Goal: Find specific page/section: Find specific page/section

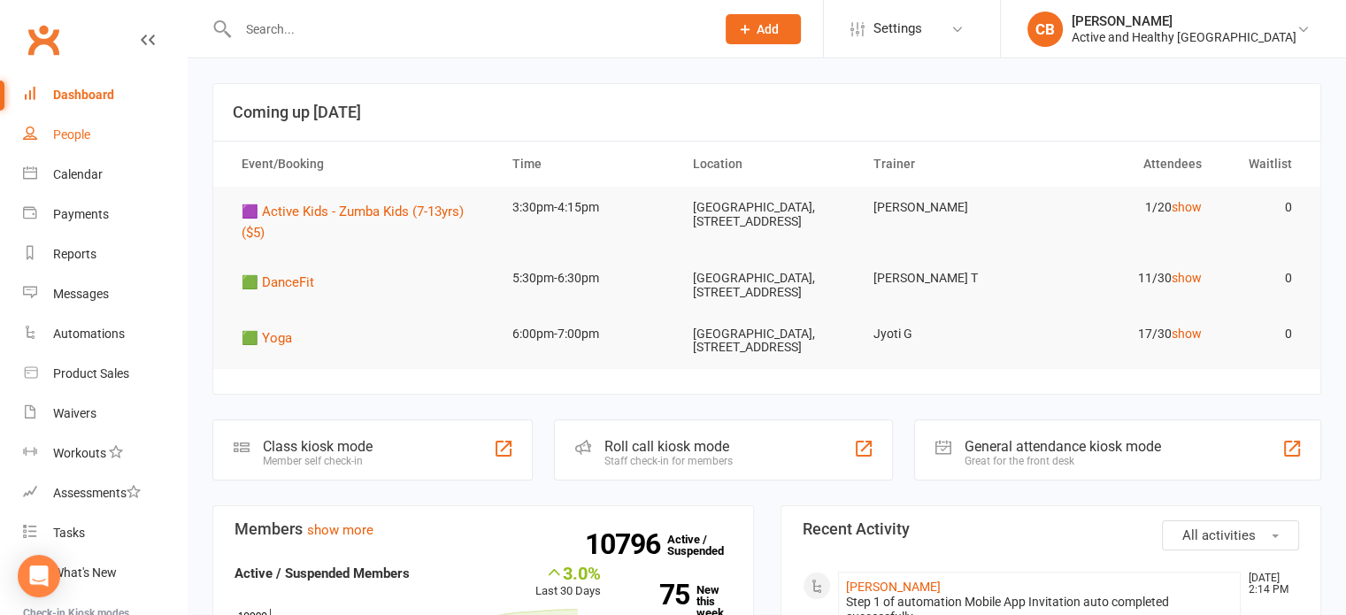
click at [85, 135] on div "People" at bounding box center [71, 134] width 37 height 14
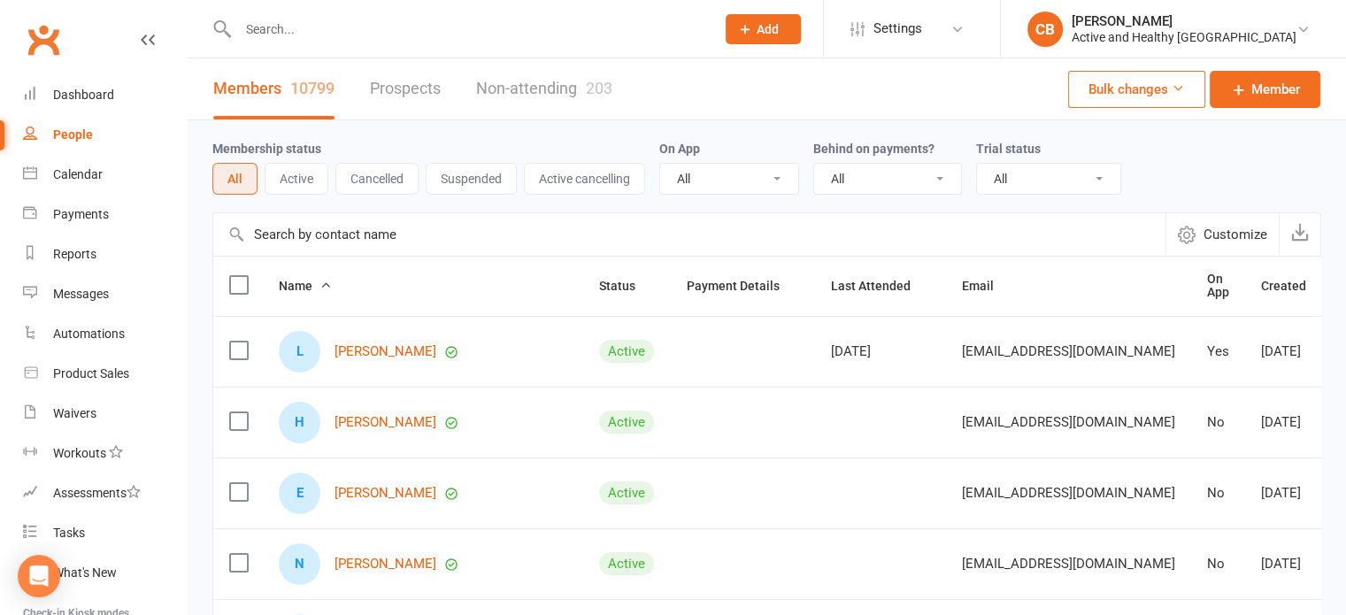
click at [314, 250] on input "text" at bounding box center [689, 234] width 952 height 42
paste input "[PERSON_NAME]"
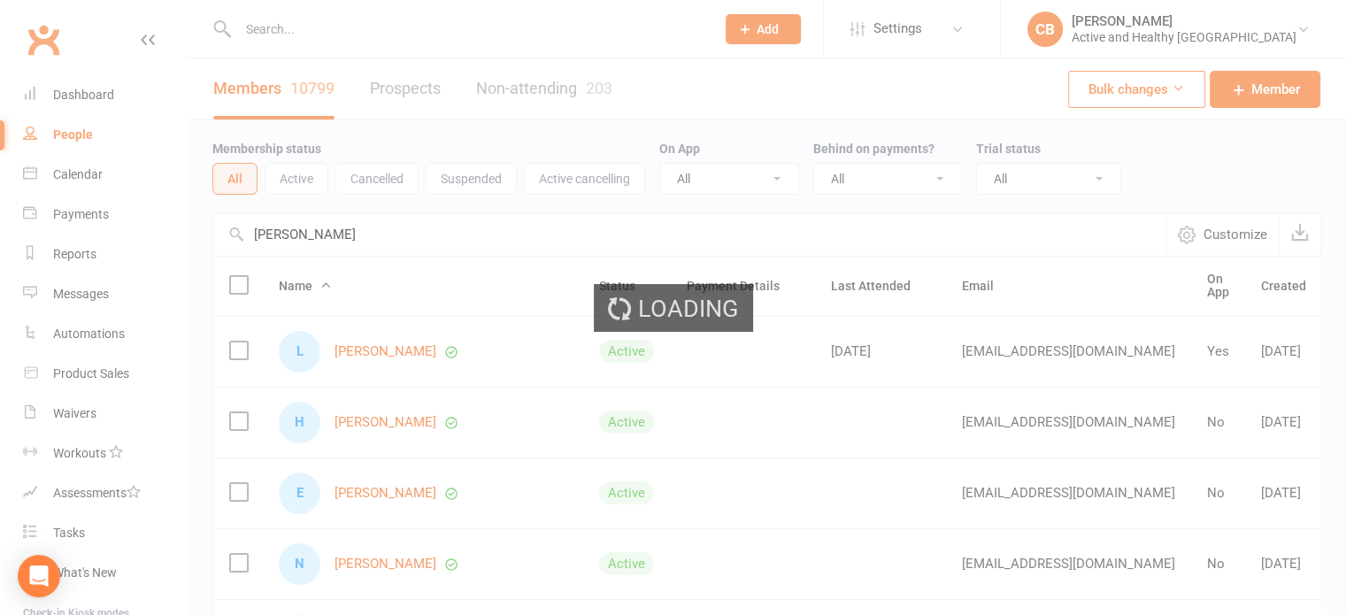
type input "[PERSON_NAME]"
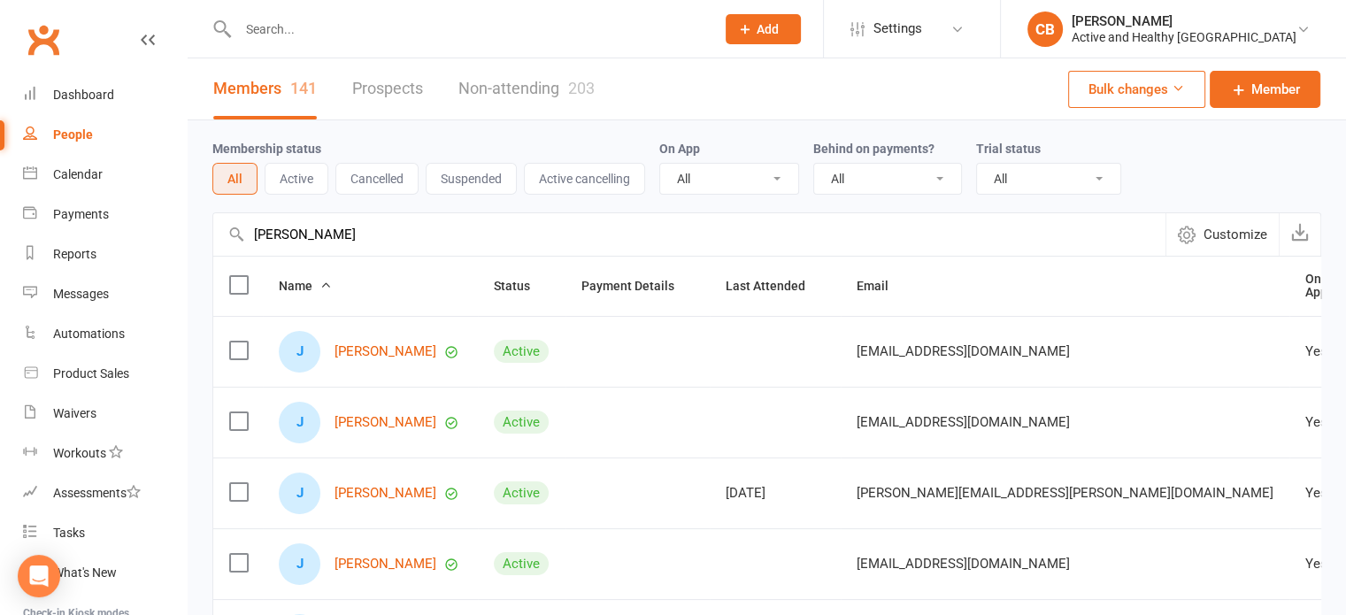
click at [576, 79] on div "203" at bounding box center [581, 88] width 27 height 19
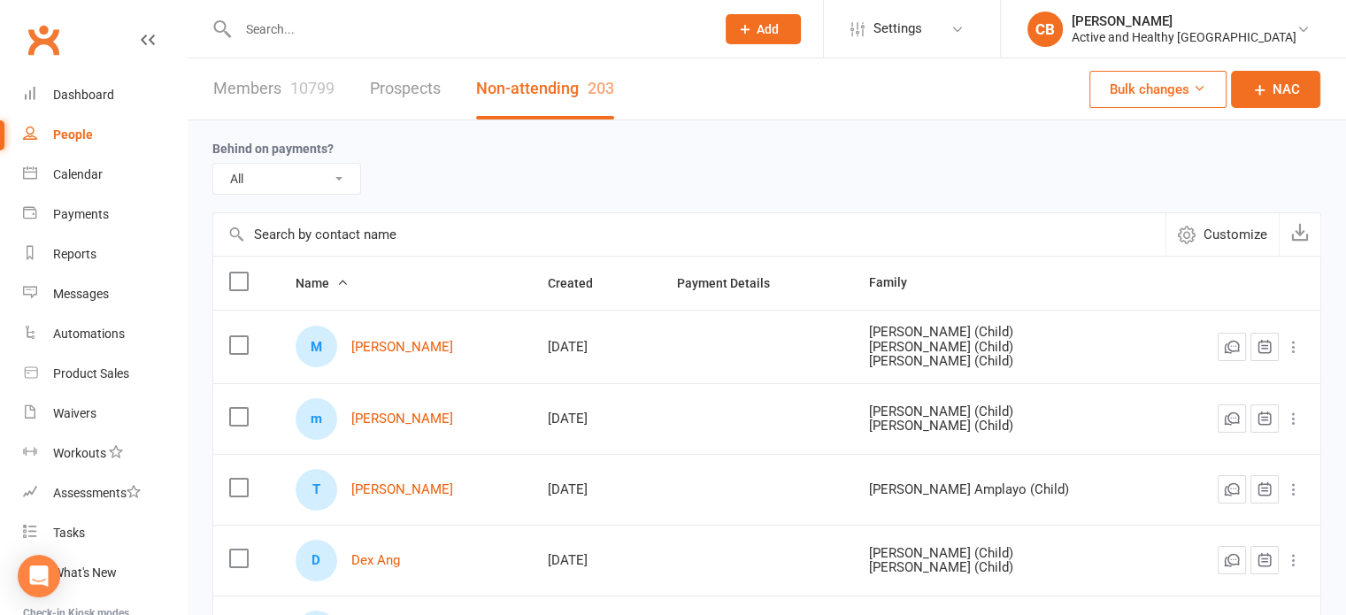
click at [364, 240] on input "text" at bounding box center [689, 234] width 952 height 42
paste input "[PERSON_NAME]"
type input "[PERSON_NAME]"
